Goal: Task Accomplishment & Management: Use online tool/utility

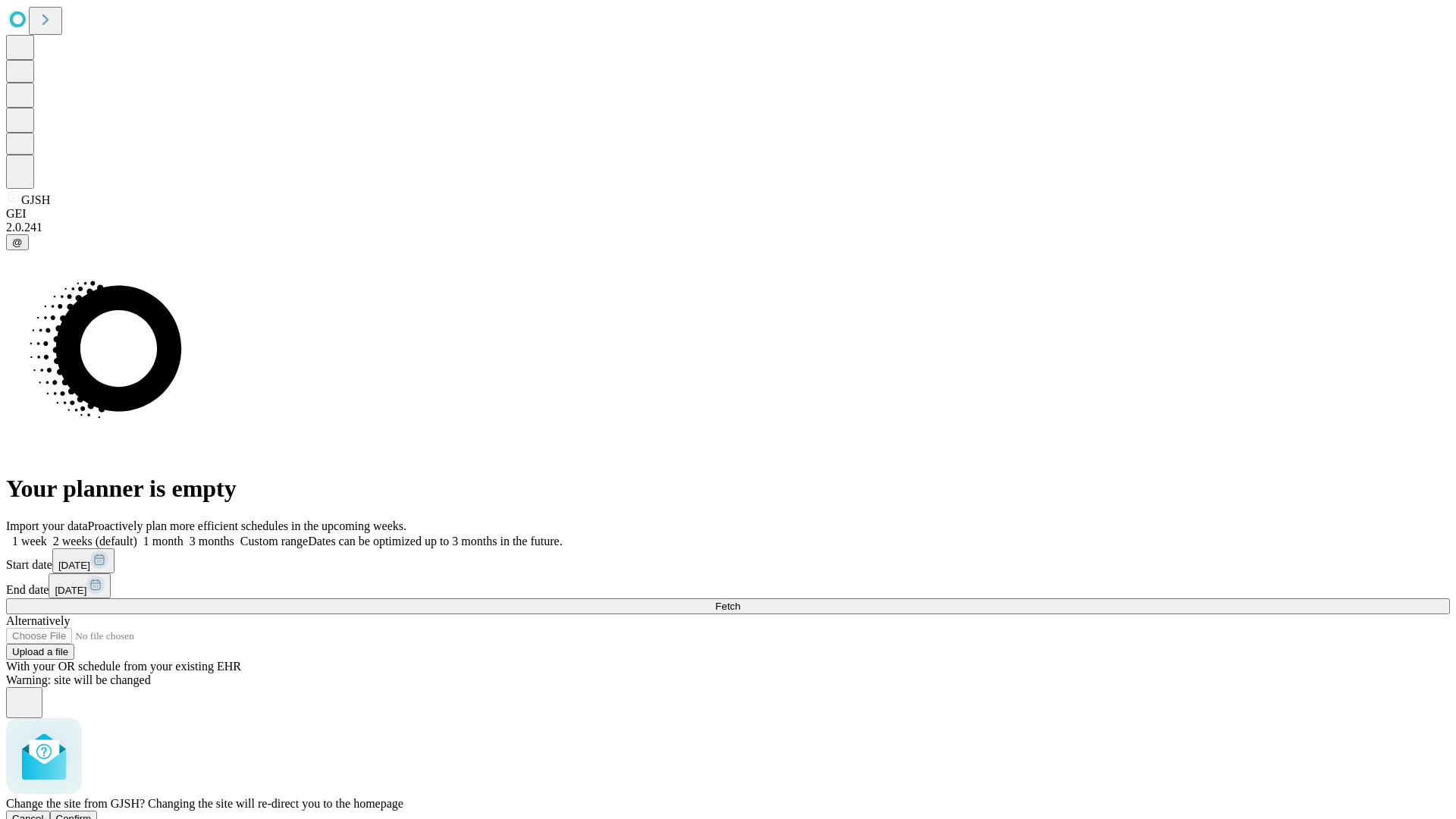
click at [91, 813] on span "Confirm" at bounding box center [73, 819] width 36 height 12
click at [184, 535] on label "1 month" at bounding box center [161, 541] width 46 height 13
click at [741, 601] on span "Fetch" at bounding box center [728, 607] width 25 height 12
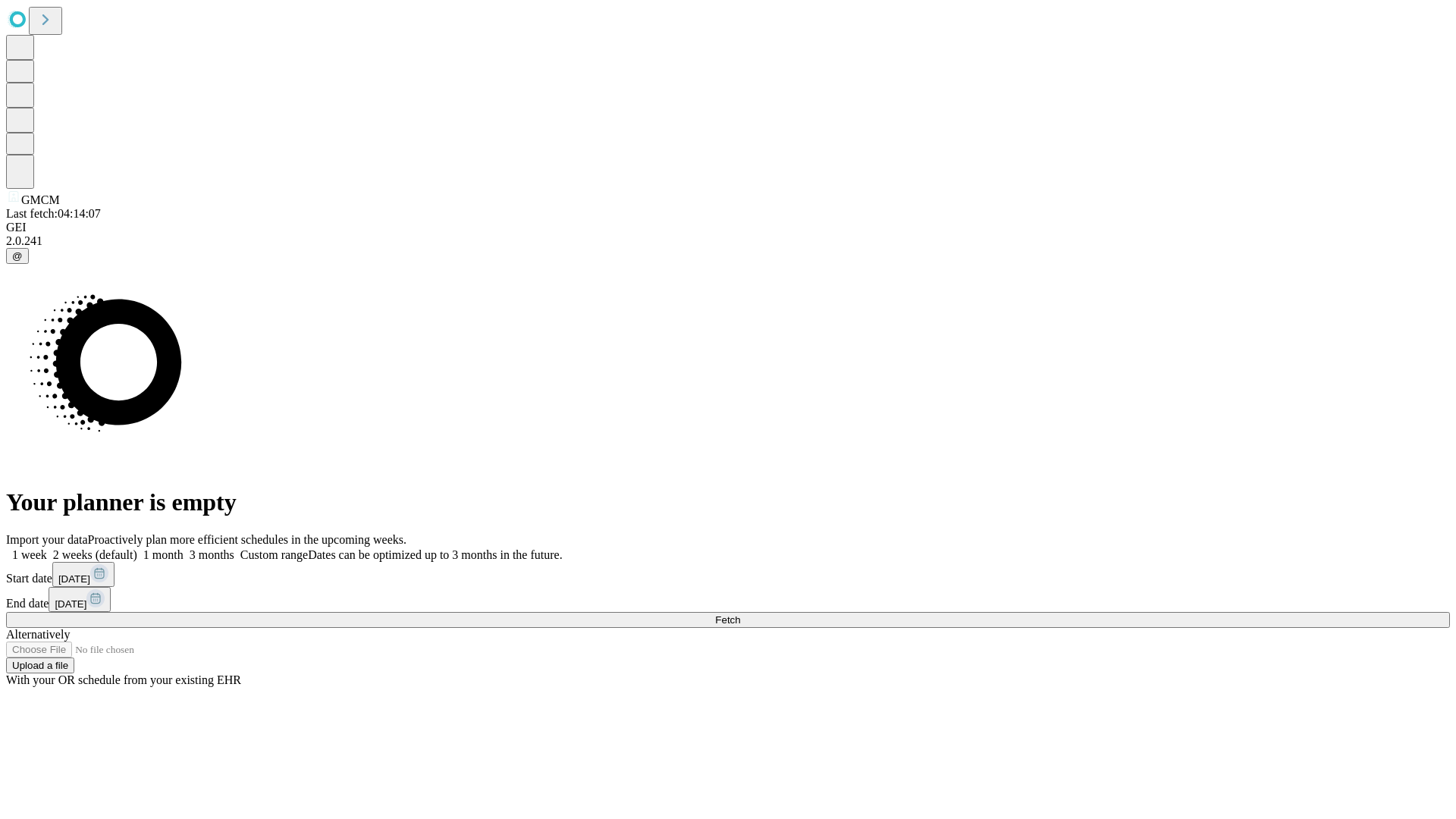
click at [184, 548] on label "1 month" at bounding box center [161, 554] width 46 height 13
click at [741, 615] on span "Fetch" at bounding box center [728, 621] width 25 height 12
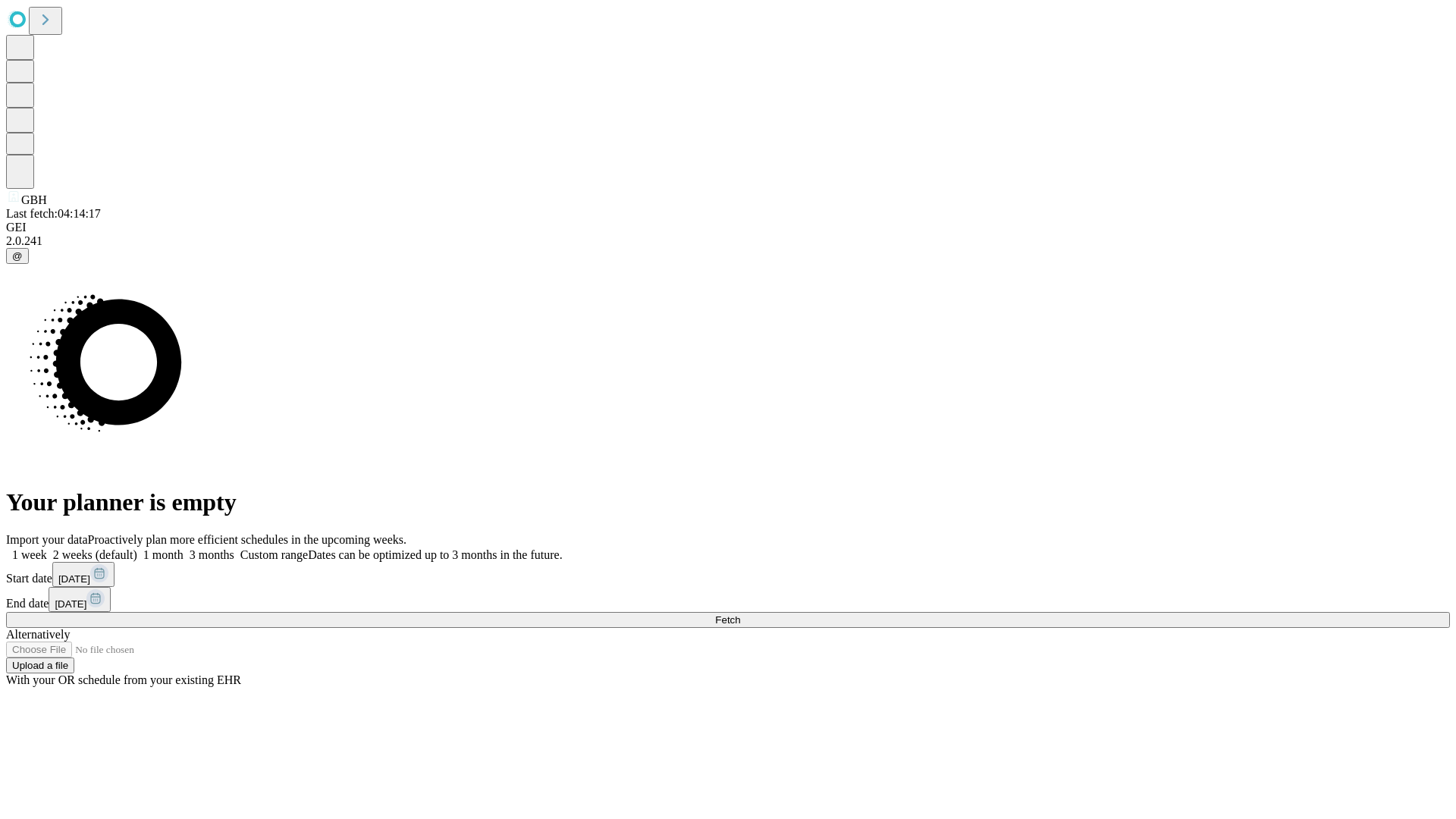
click at [741, 615] on span "Fetch" at bounding box center [728, 621] width 25 height 12
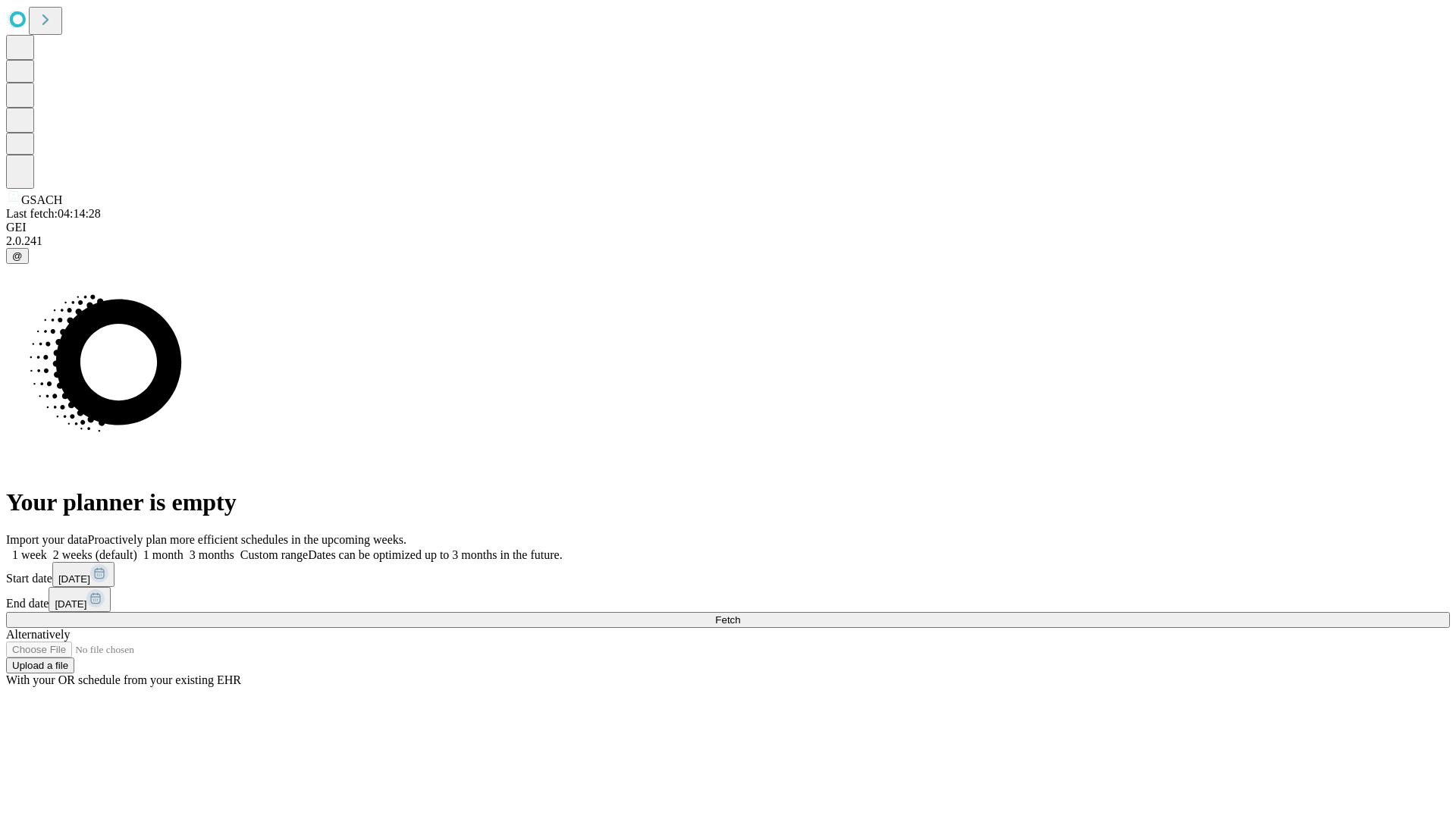
click at [184, 548] on label "1 month" at bounding box center [161, 554] width 46 height 13
click at [741, 615] on span "Fetch" at bounding box center [728, 621] width 25 height 12
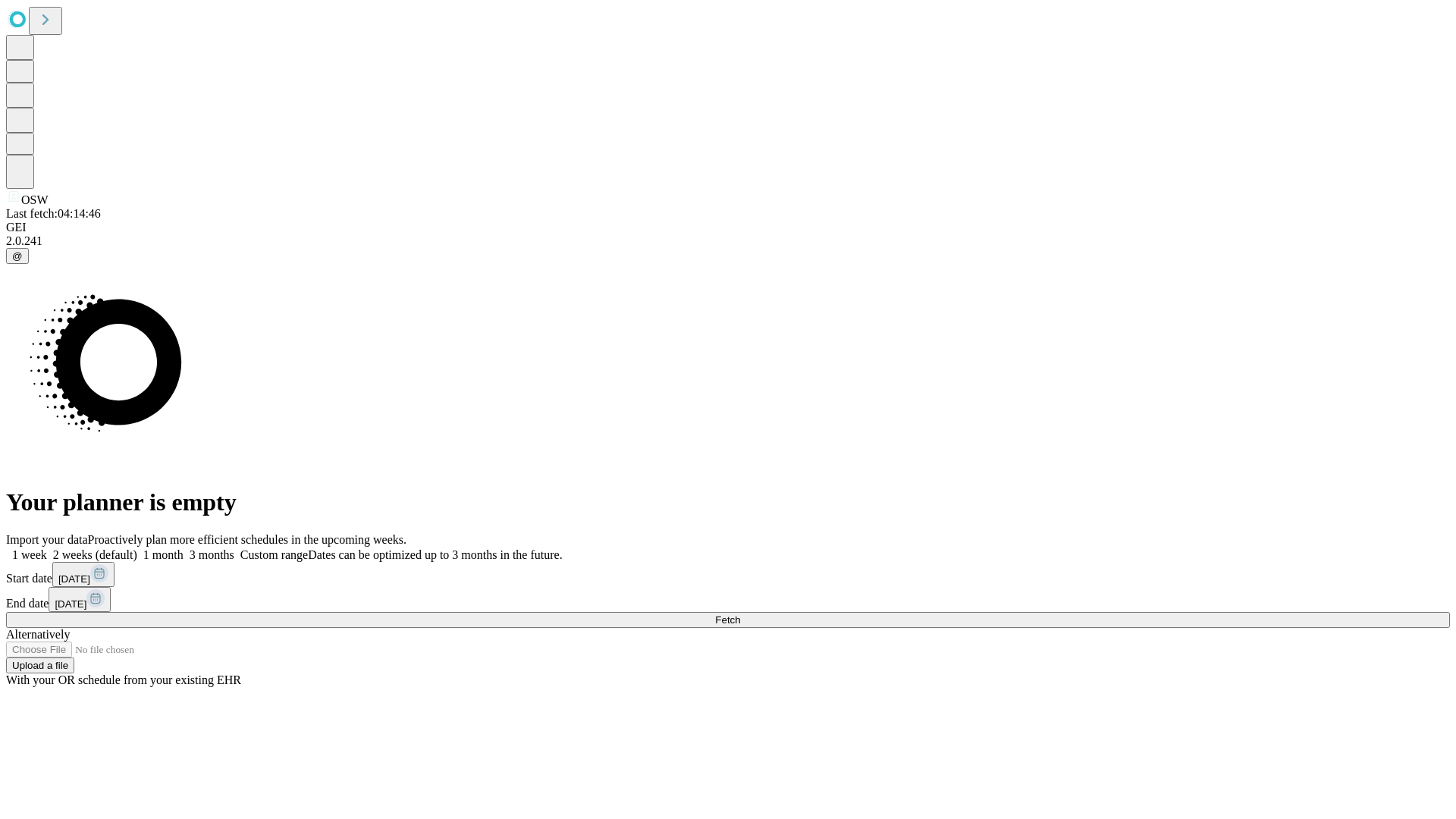
click at [741, 615] on span "Fetch" at bounding box center [728, 621] width 25 height 12
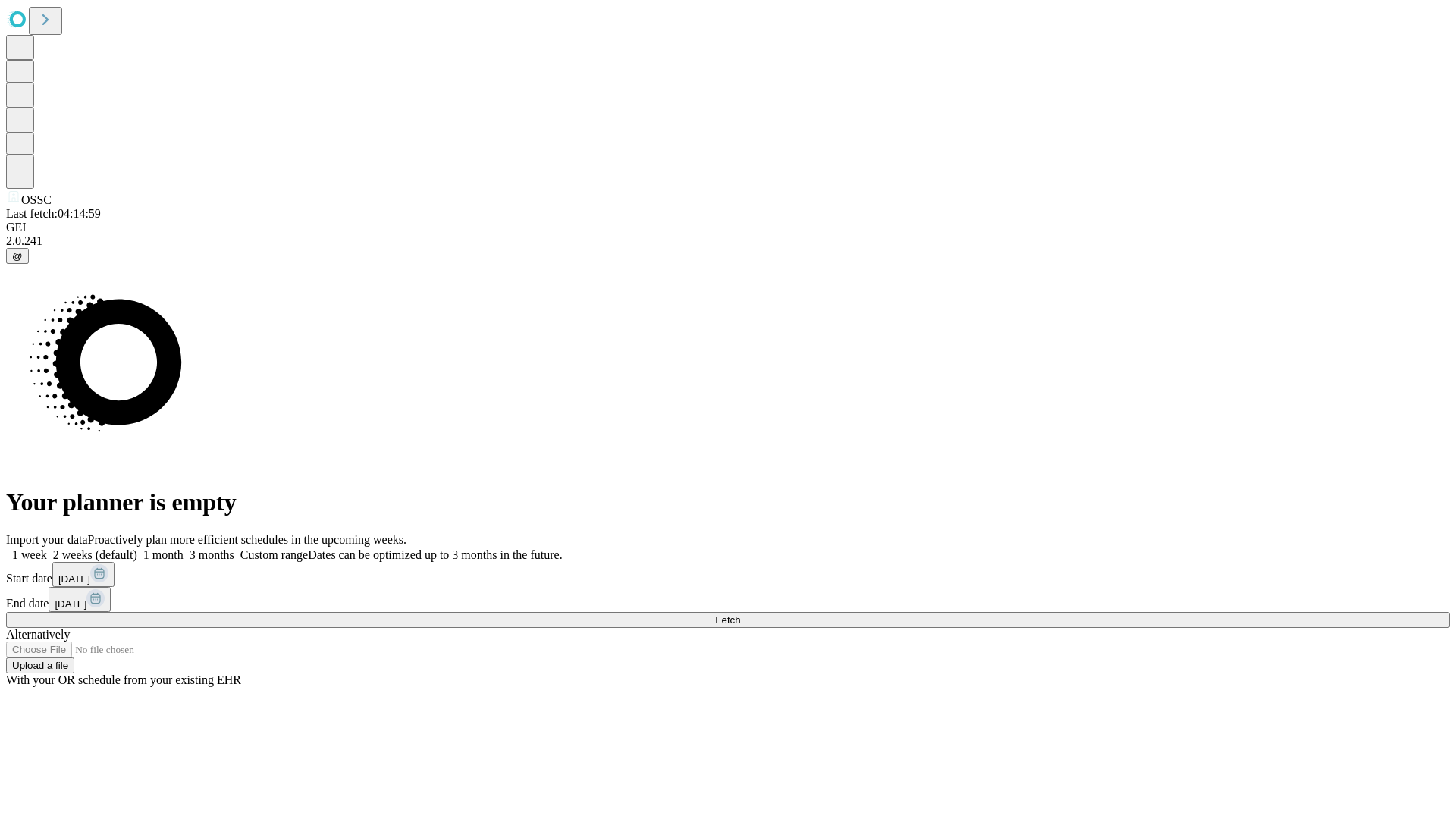
click at [184, 548] on label "1 month" at bounding box center [161, 554] width 46 height 13
click at [741, 615] on span "Fetch" at bounding box center [728, 621] width 25 height 12
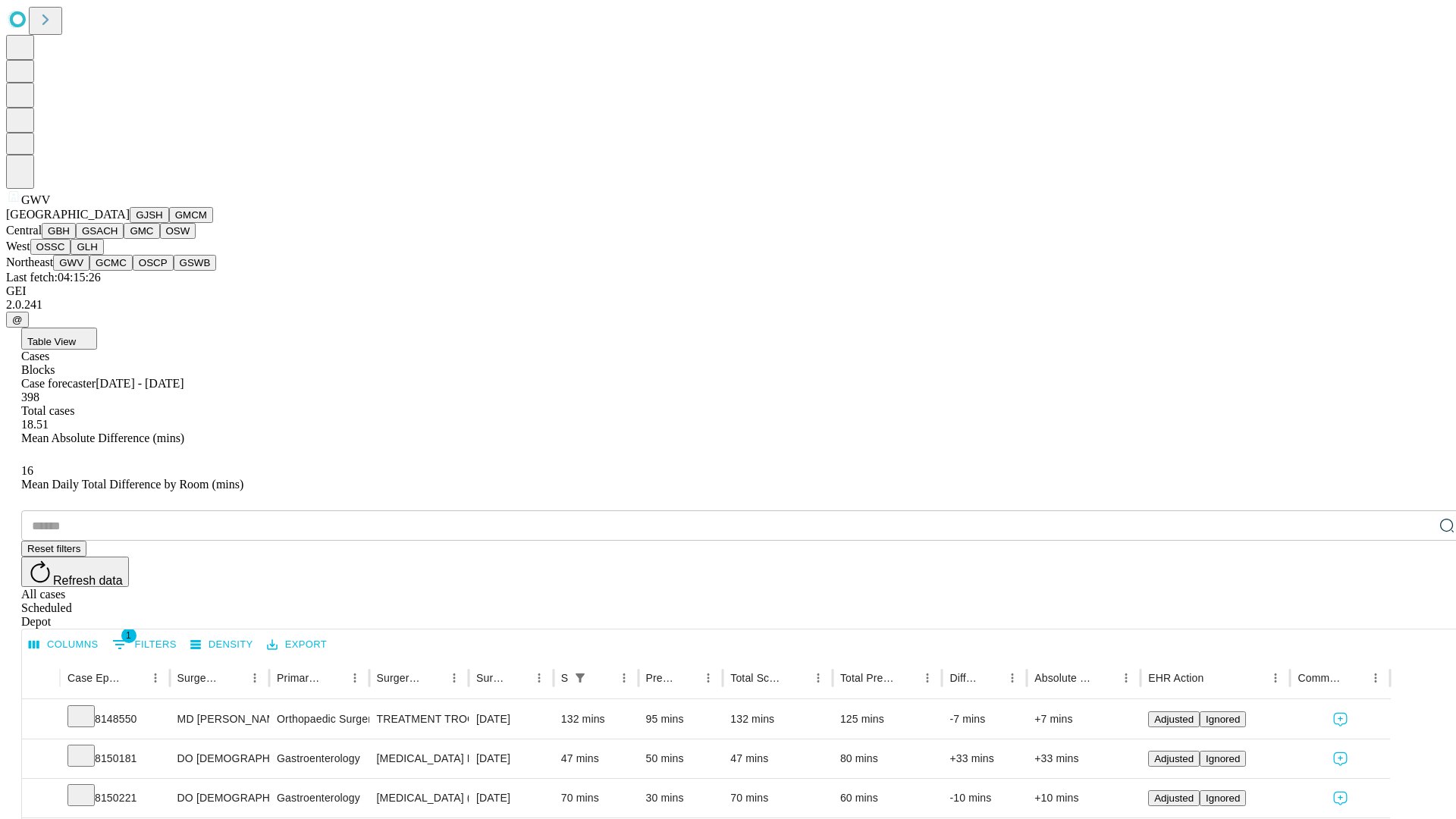
click at [117, 271] on button "GCMC" at bounding box center [111, 263] width 43 height 16
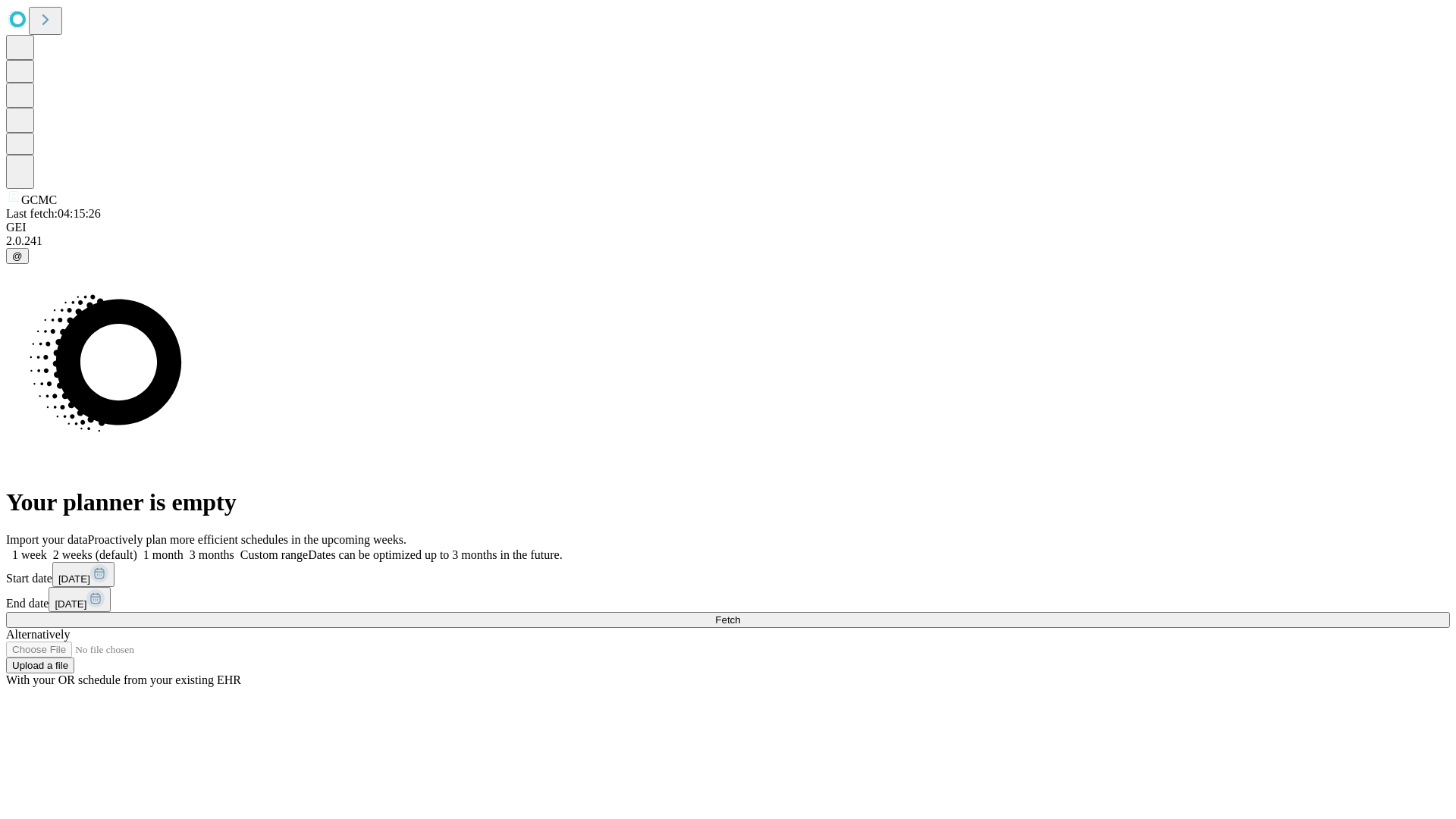
click at [184, 548] on label "1 month" at bounding box center [161, 554] width 46 height 13
click at [741, 615] on span "Fetch" at bounding box center [728, 621] width 25 height 12
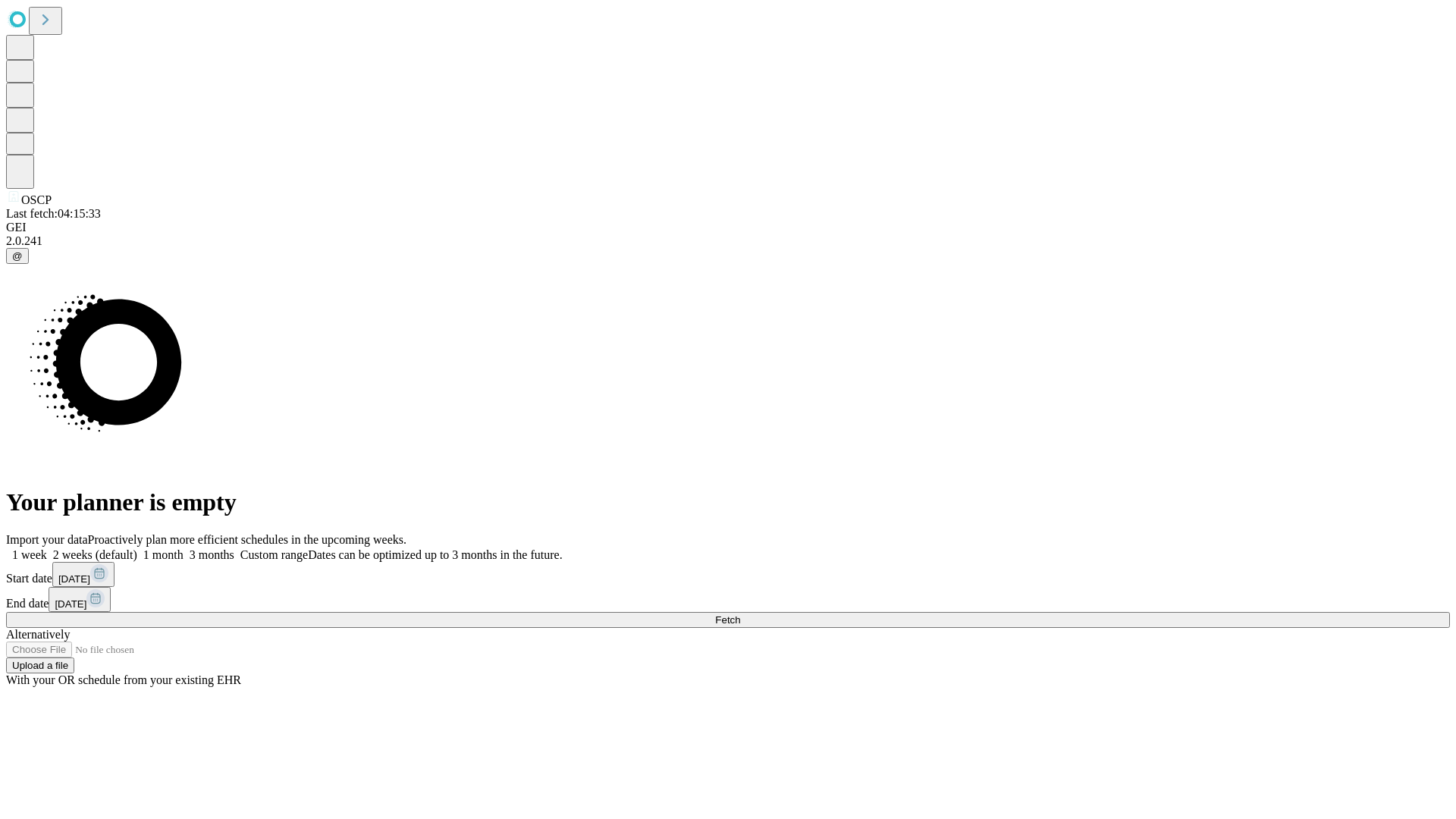
click at [184, 548] on label "1 month" at bounding box center [161, 554] width 46 height 13
click at [741, 615] on span "Fetch" at bounding box center [728, 621] width 25 height 12
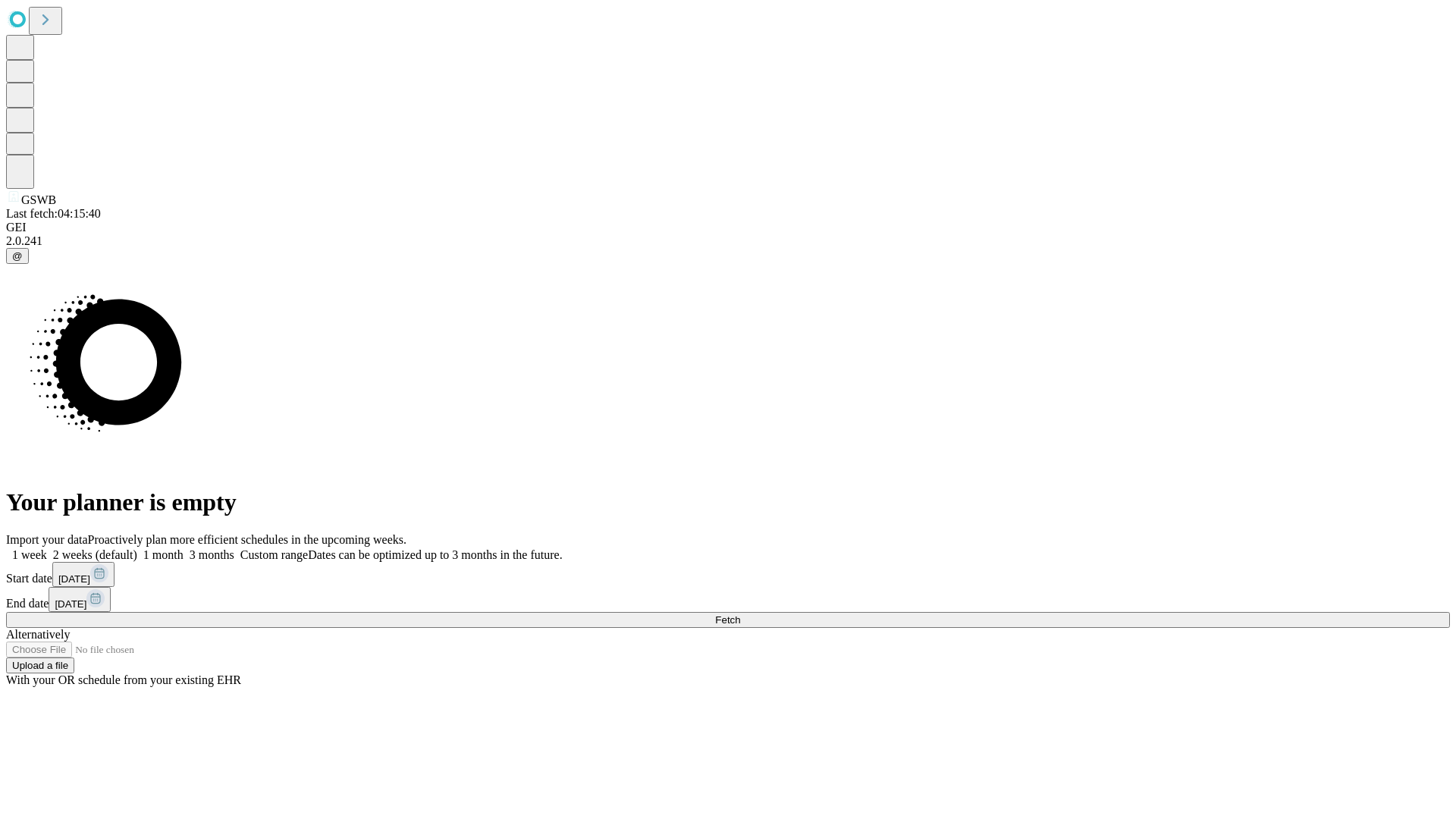
click at [184, 548] on label "1 month" at bounding box center [161, 554] width 46 height 13
click at [741, 615] on span "Fetch" at bounding box center [728, 621] width 25 height 12
